Goal: Task Accomplishment & Management: Manage account settings

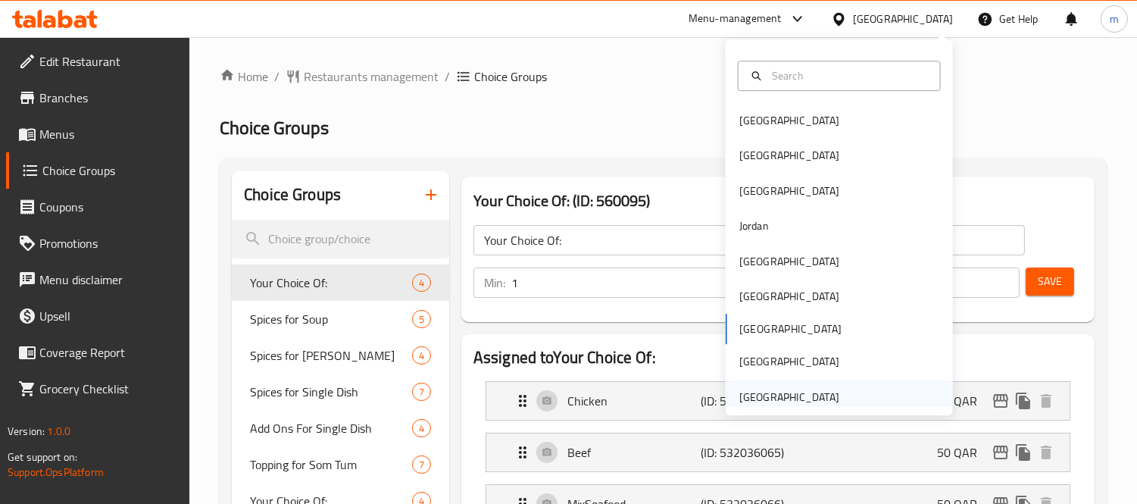
click at [831, 391] on div "[GEOGRAPHIC_DATA]" at bounding box center [789, 396] width 124 height 35
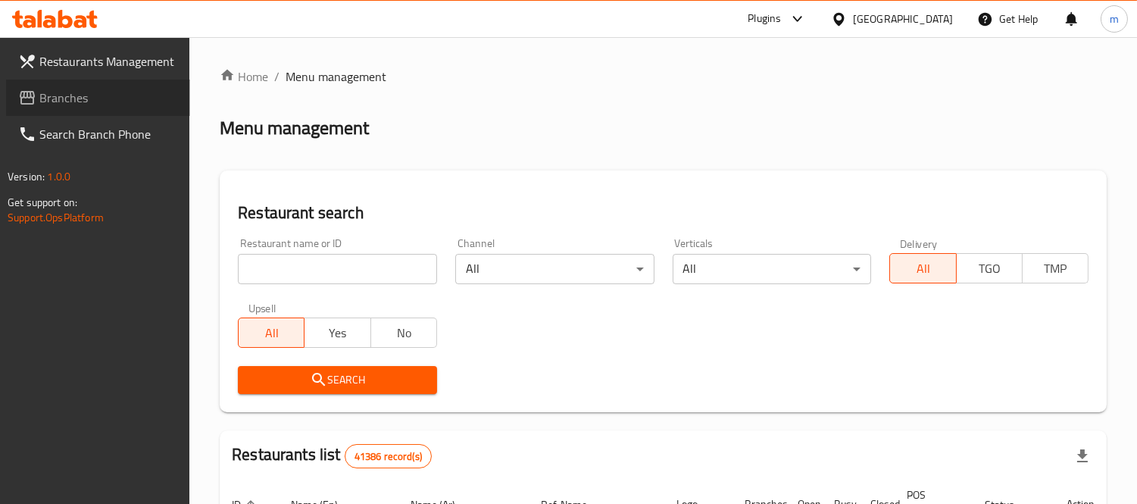
click at [112, 107] on link "Branches" at bounding box center [98, 98] width 184 height 36
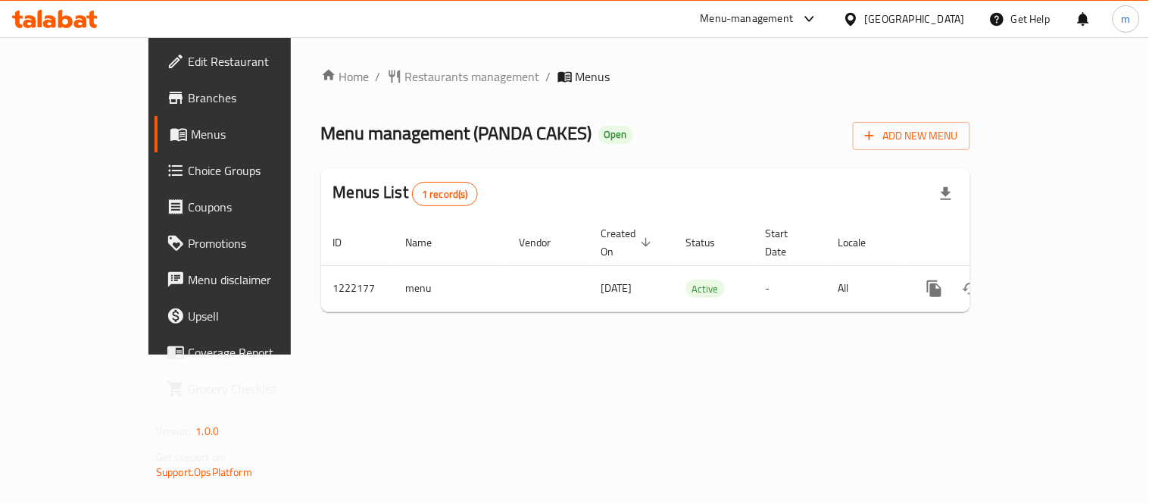
click at [188, 167] on span "Choice Groups" at bounding box center [258, 170] width 140 height 18
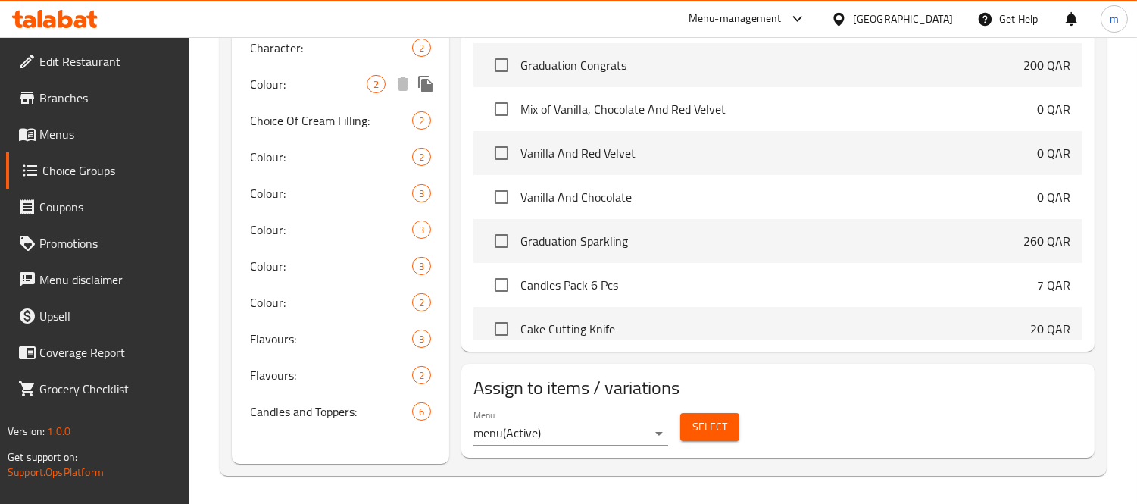
scroll to position [563, 0]
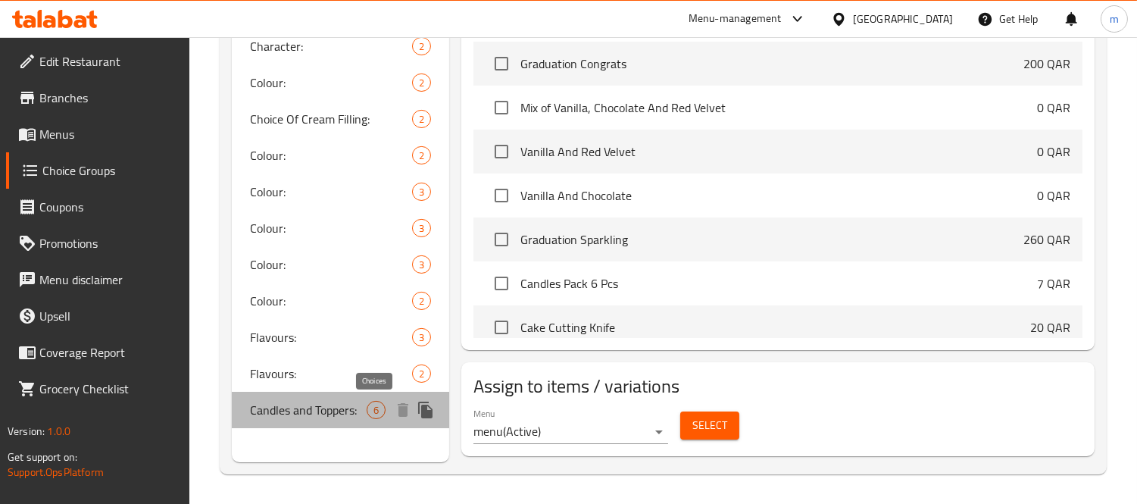
click at [372, 410] on span "6" at bounding box center [375, 410] width 17 height 14
type input "Candles and Toppers:"
type input "الشموع والتوبرز:"
type input "0"
type input "6"
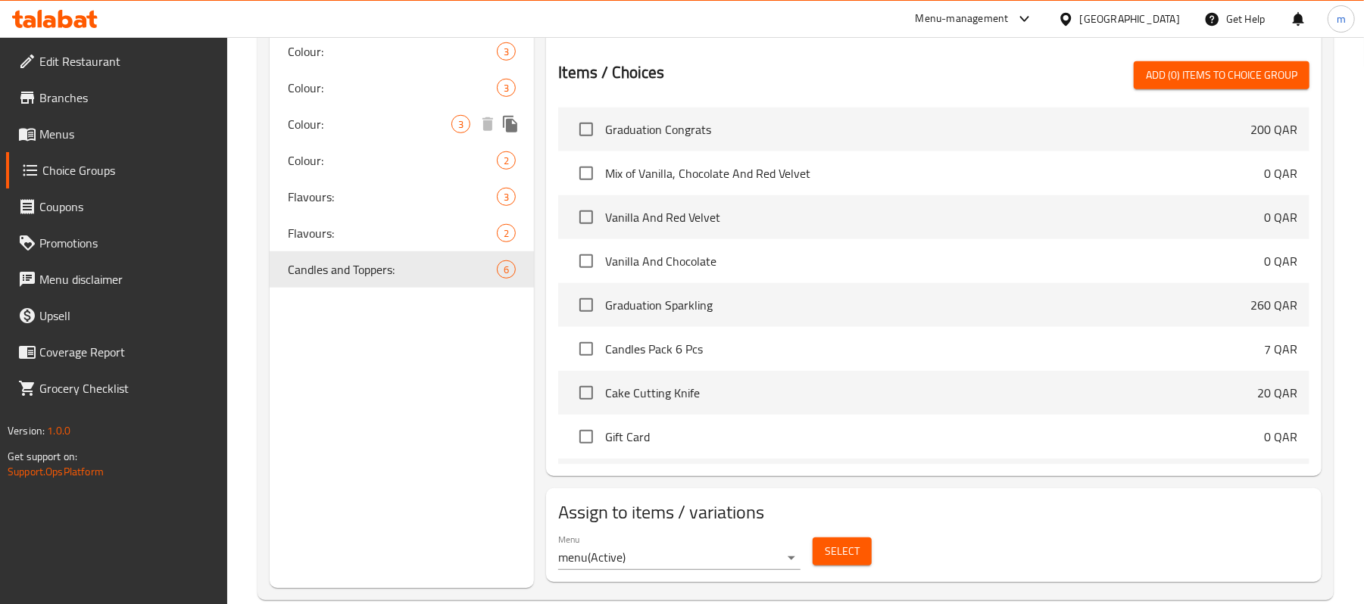
scroll to position [733, 0]
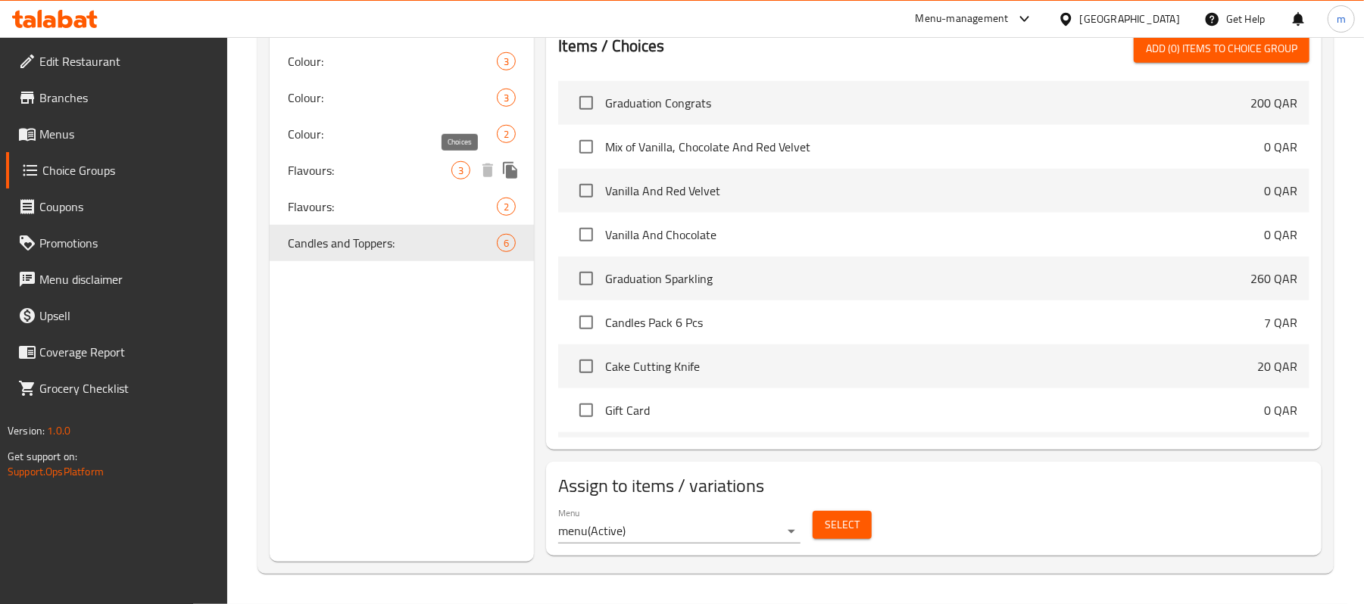
drag, startPoint x: 463, startPoint y: 171, endPoint x: 588, endPoint y: 341, distance: 210.7
click at [463, 171] on span "3" at bounding box center [460, 171] width 17 height 14
type input "Flavours:"
type input "النكهة:"
type input "1"
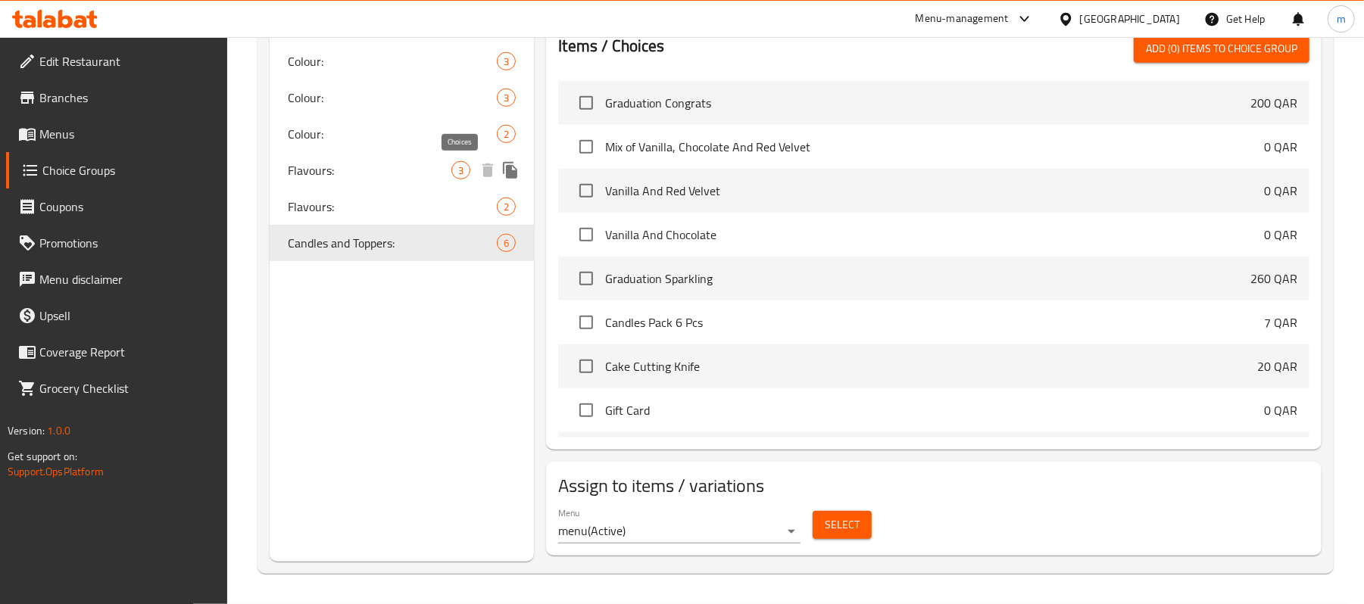
type input "1"
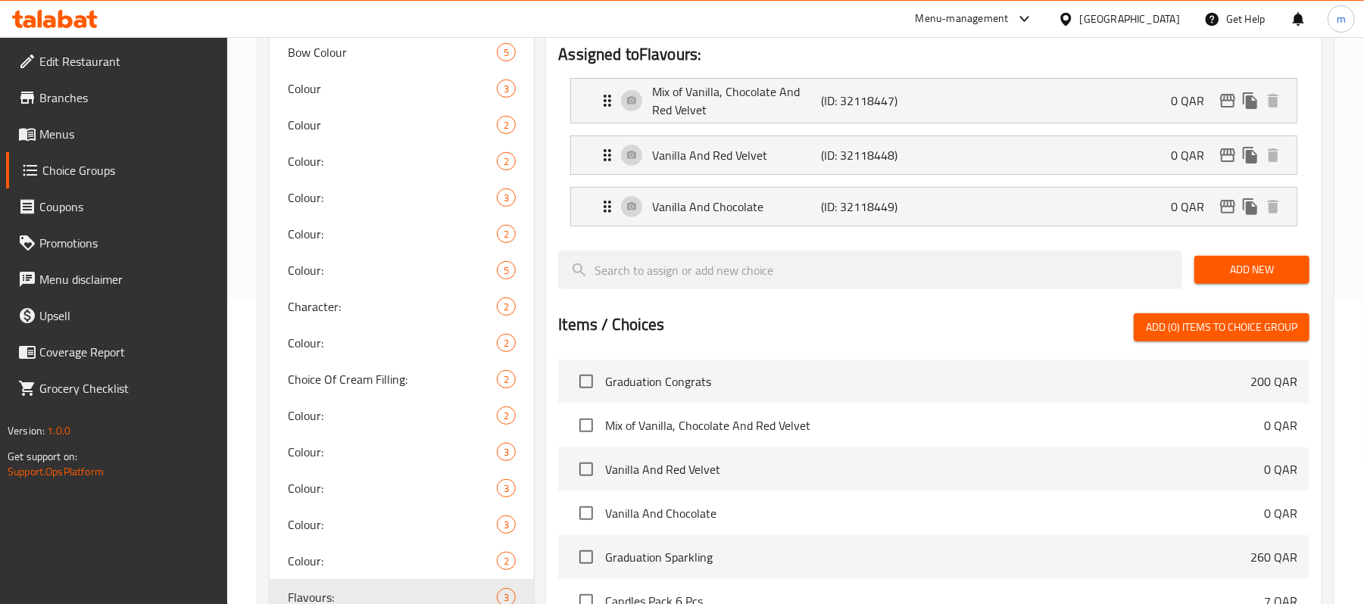
scroll to position [0, 0]
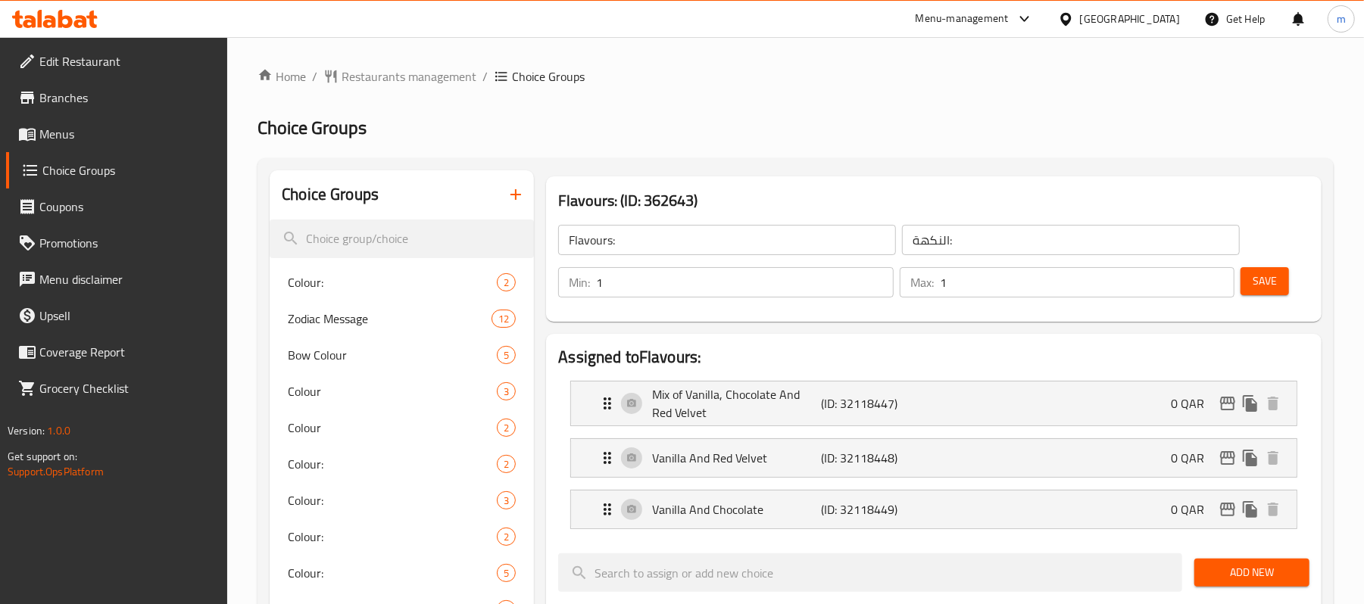
click at [1071, 20] on icon at bounding box center [1065, 18] width 11 height 13
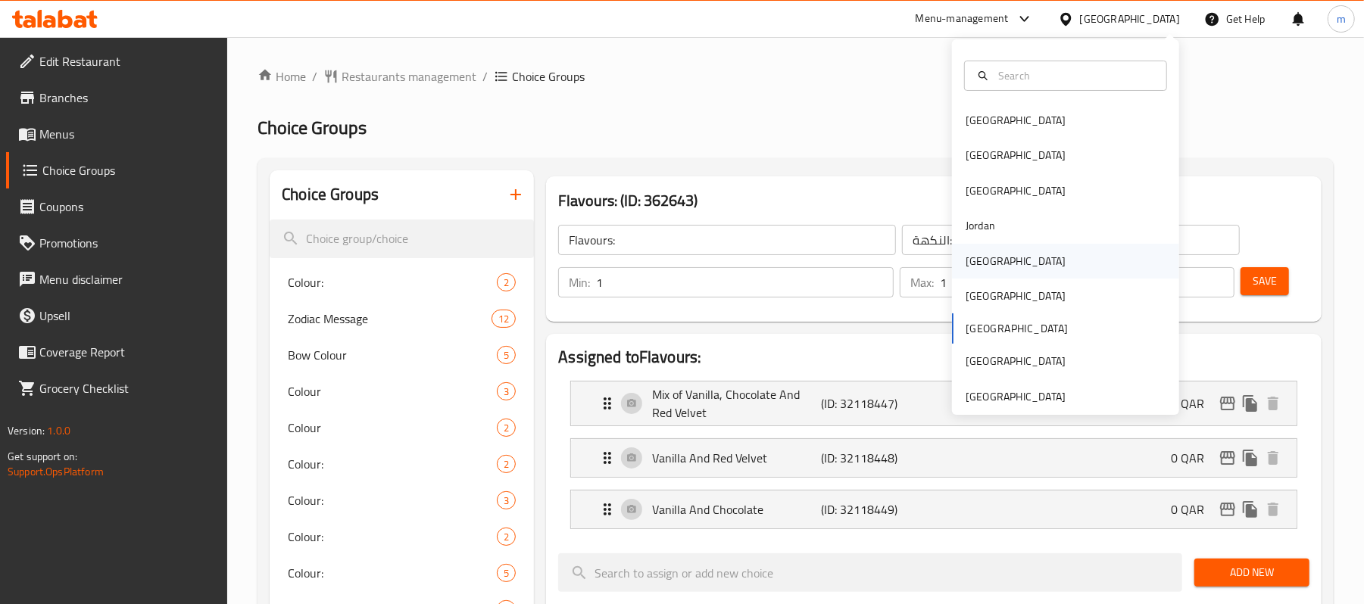
click at [1003, 267] on div "[GEOGRAPHIC_DATA]" at bounding box center [1065, 261] width 227 height 35
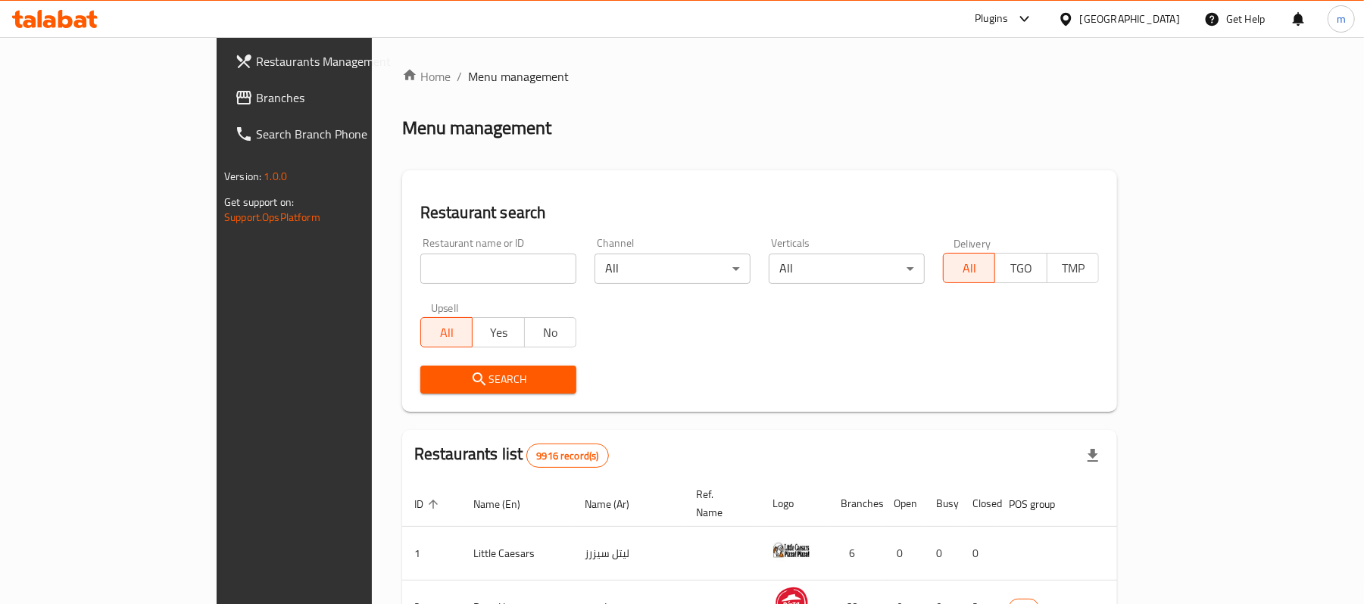
drag, startPoint x: 106, startPoint y: 107, endPoint x: 30, endPoint y: 120, distance: 76.8
click at [223, 107] on link "Branches" at bounding box center [334, 98] width 222 height 36
